Goal: Find specific page/section: Find specific page/section

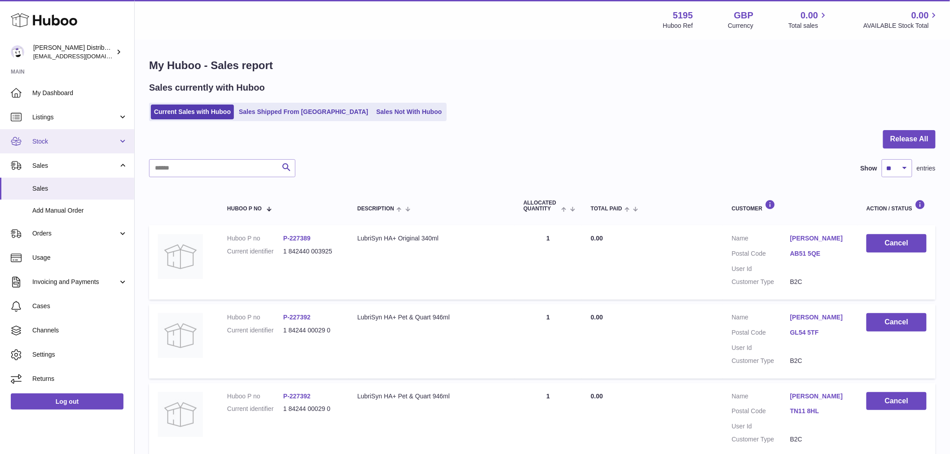
click at [65, 141] on span "Stock" at bounding box center [75, 141] width 86 height 9
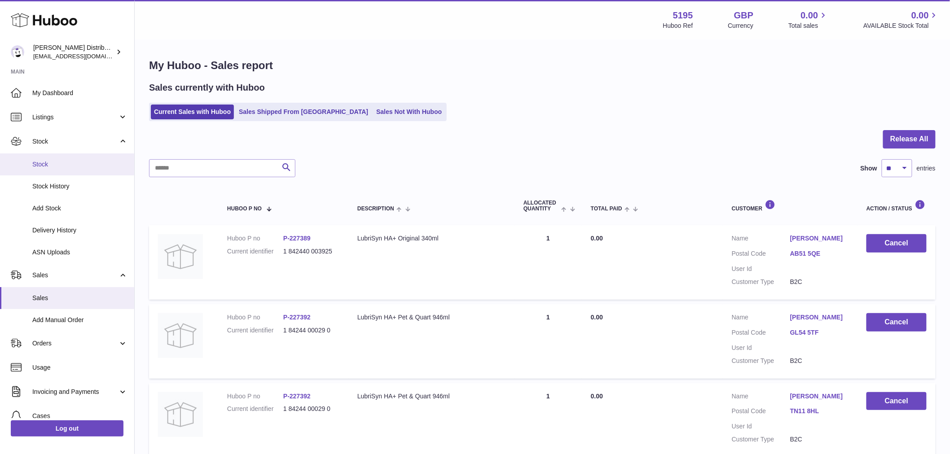
click at [51, 167] on span "Stock" at bounding box center [79, 164] width 95 height 9
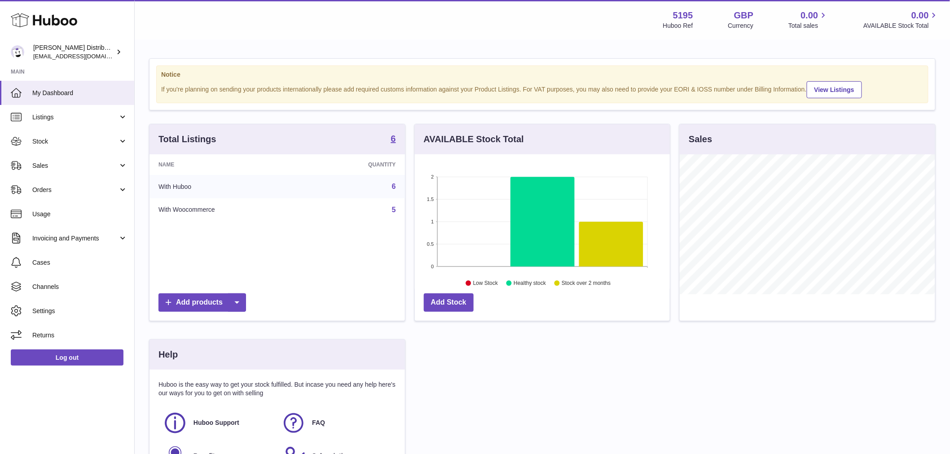
scroll to position [140, 255]
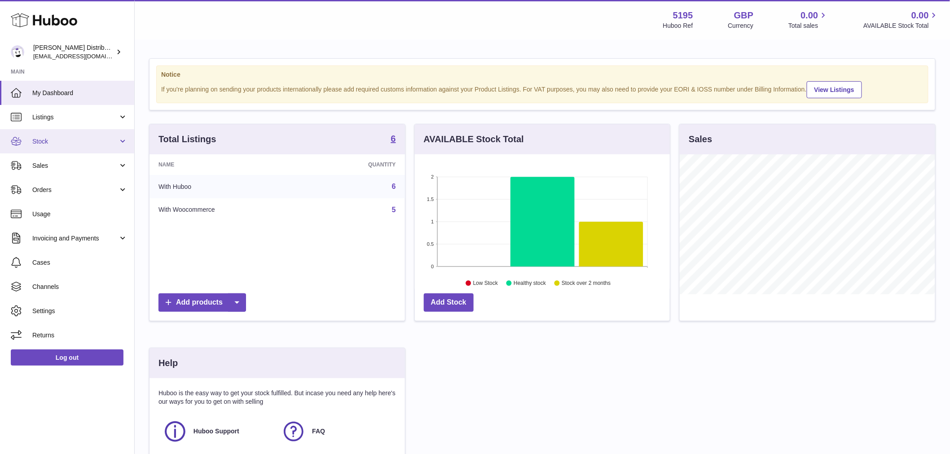
click at [75, 138] on span "Stock" at bounding box center [75, 141] width 86 height 9
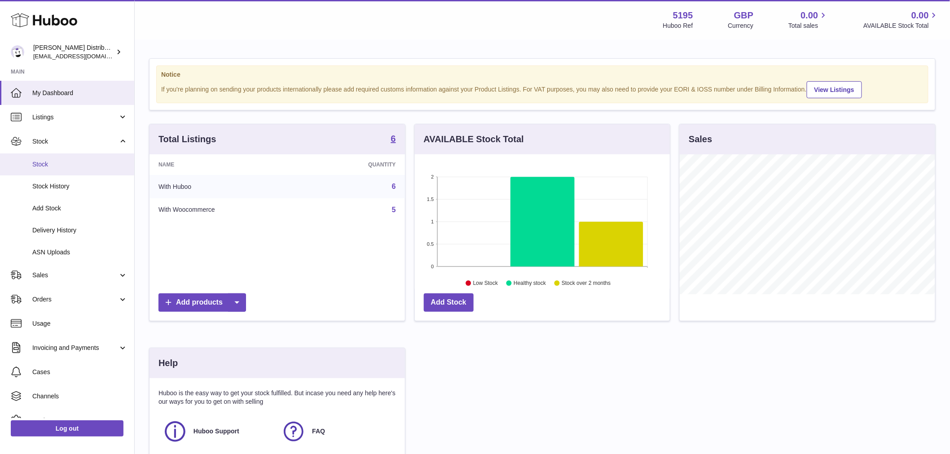
click at [64, 163] on span "Stock" at bounding box center [79, 164] width 95 height 9
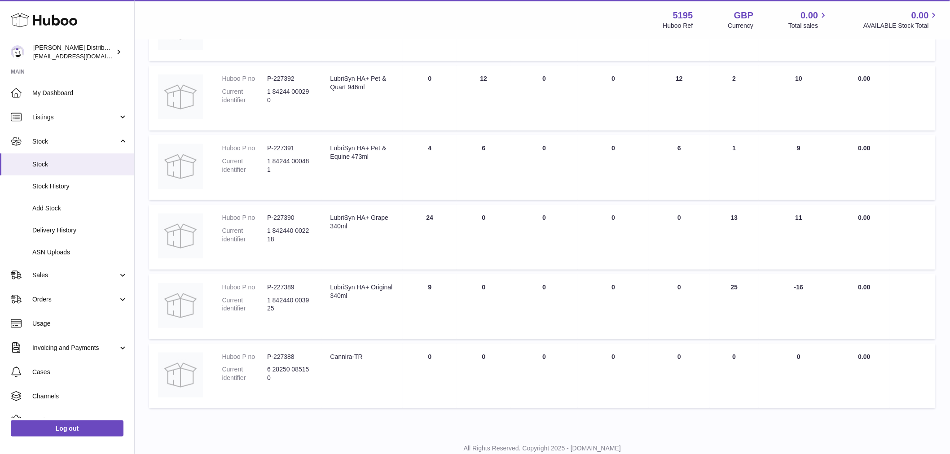
scroll to position [199, 0]
